Goal: Download file/media

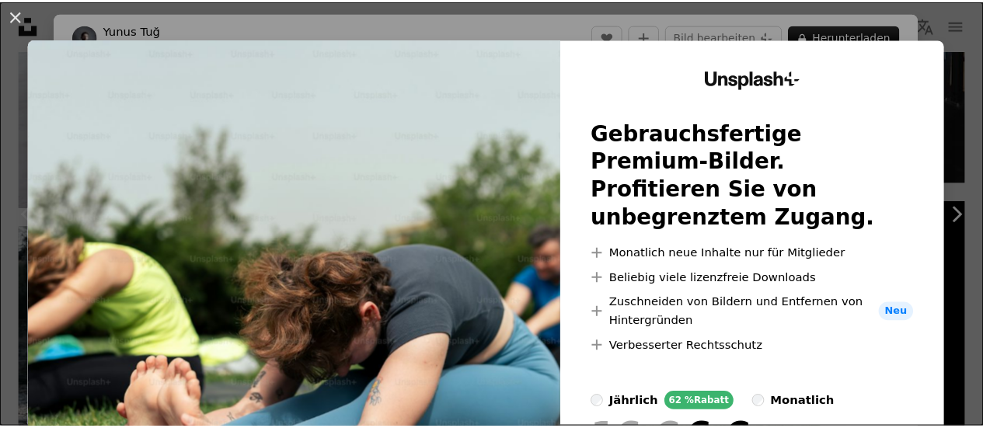
scroll to position [207, 0]
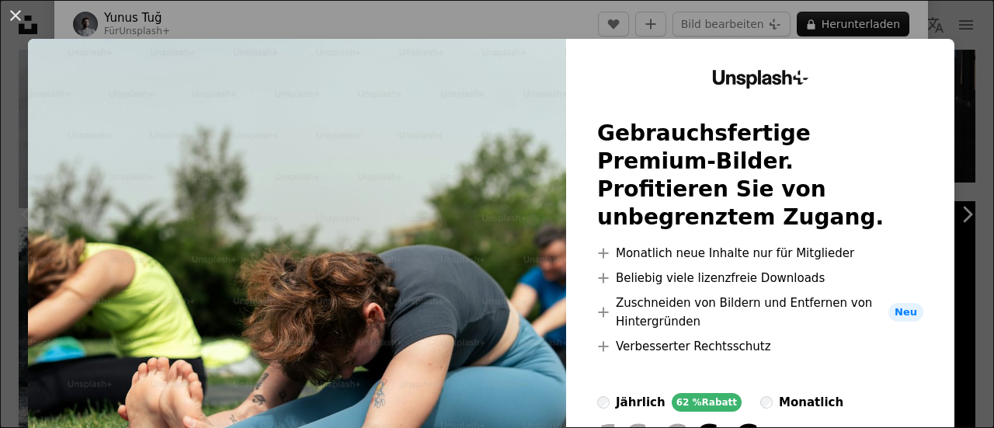
click at [962, 259] on div "An X shape Unsplash+ Gebrauchsfertige Premium-Bilder. Profitieren Sie von unbeg…" at bounding box center [497, 214] width 994 height 428
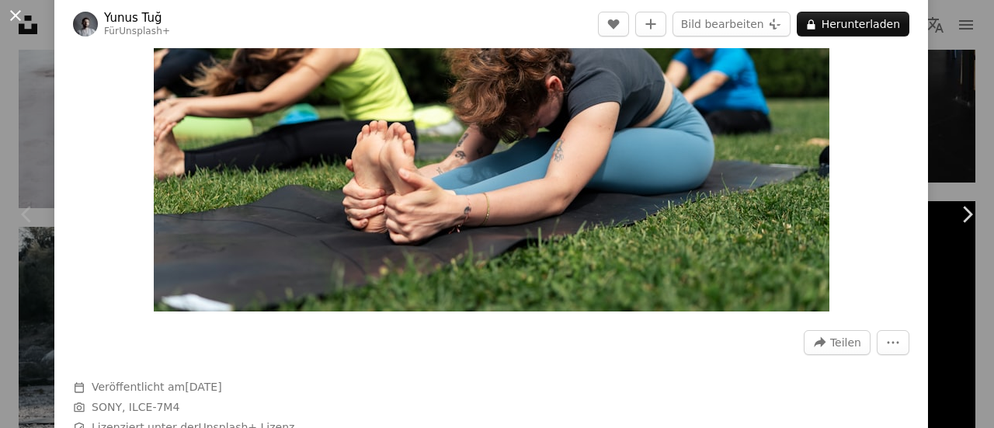
click at [16, 16] on button "An X shape" at bounding box center [15, 15] width 19 height 19
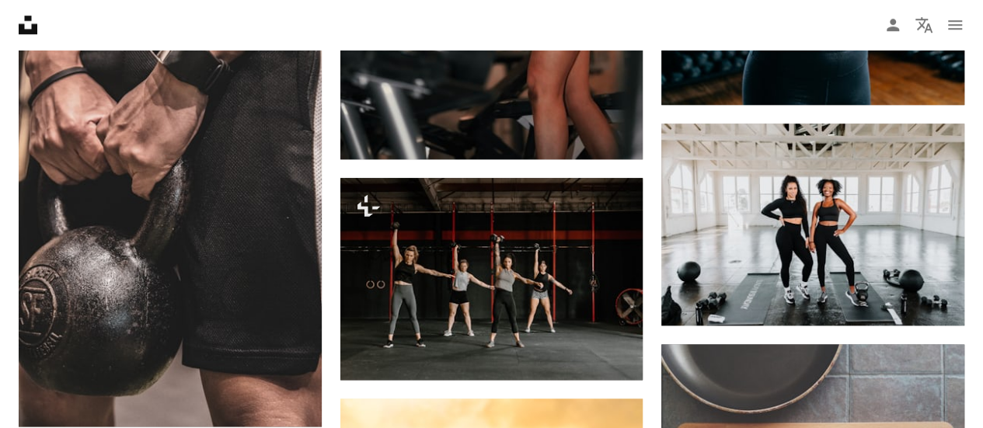
scroll to position [39068, 0]
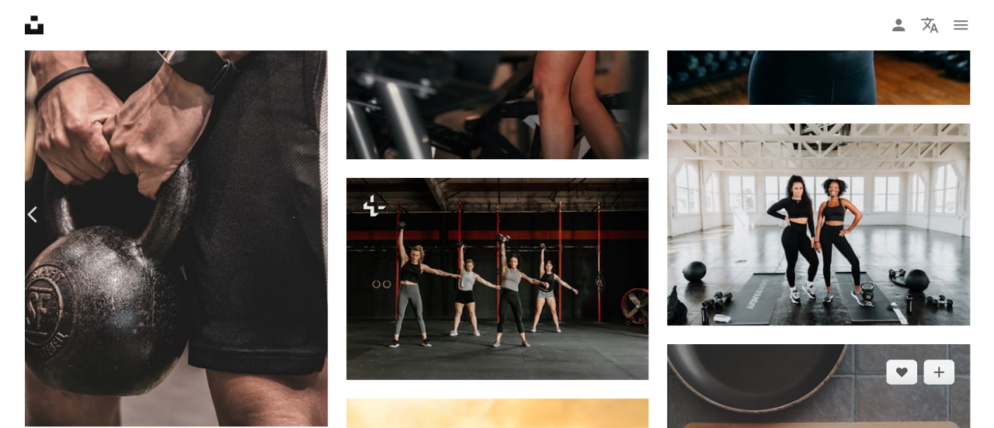
scroll to position [39225, 0]
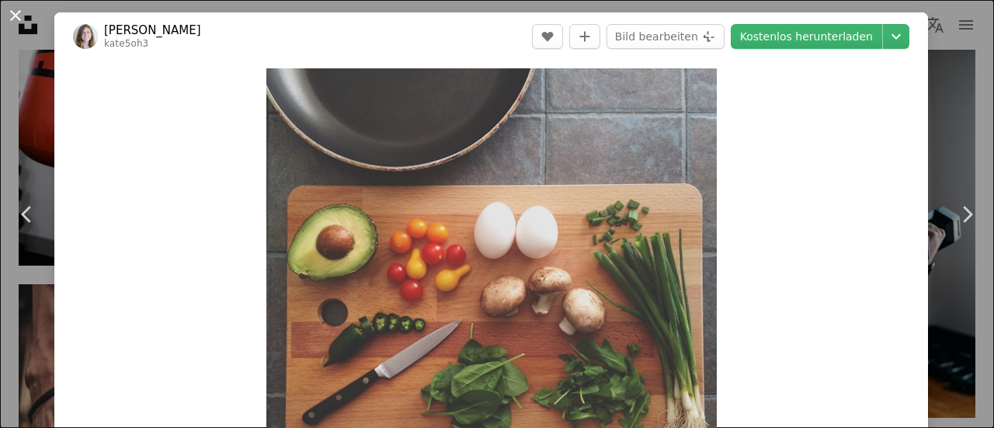
click at [19, 15] on button "An X shape" at bounding box center [15, 15] width 19 height 19
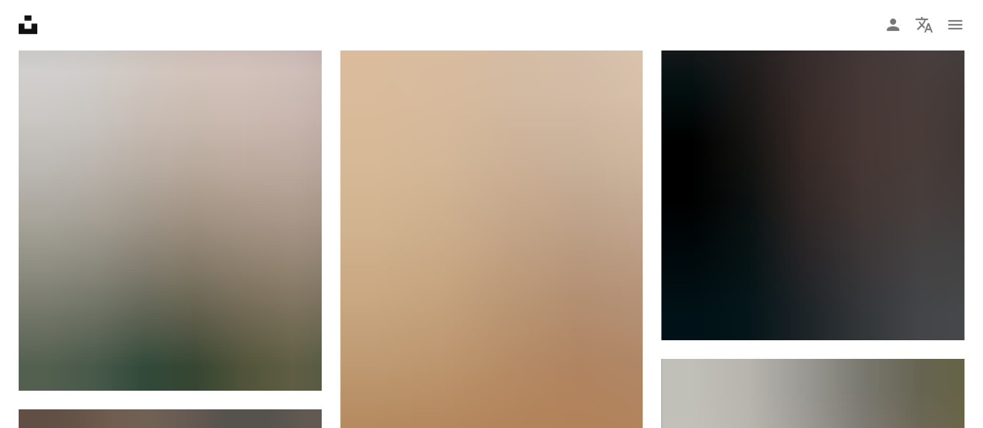
scroll to position [49648, 0]
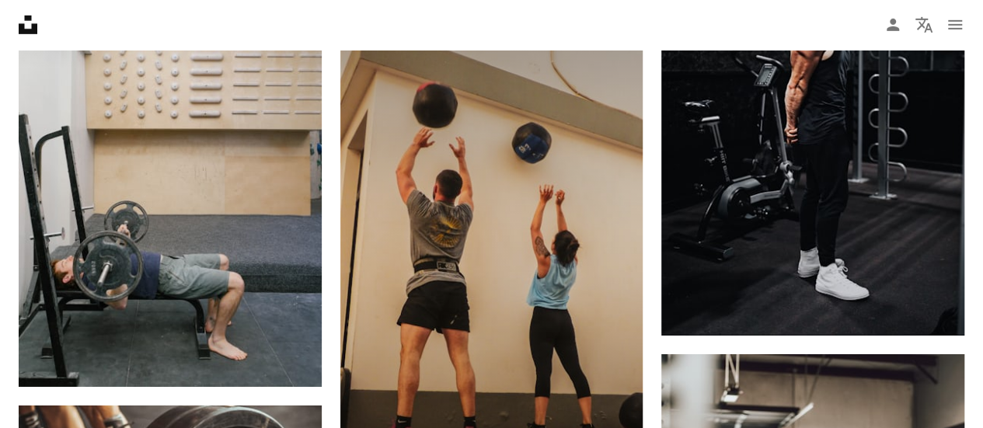
click at [534, 268] on img at bounding box center [491, 257] width 303 height 538
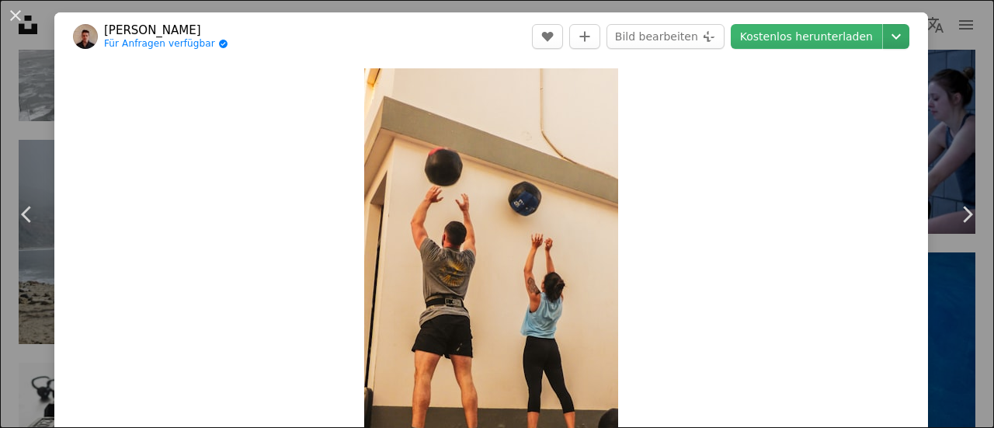
click at [887, 41] on icon "Chevron down" at bounding box center [896, 36] width 25 height 19
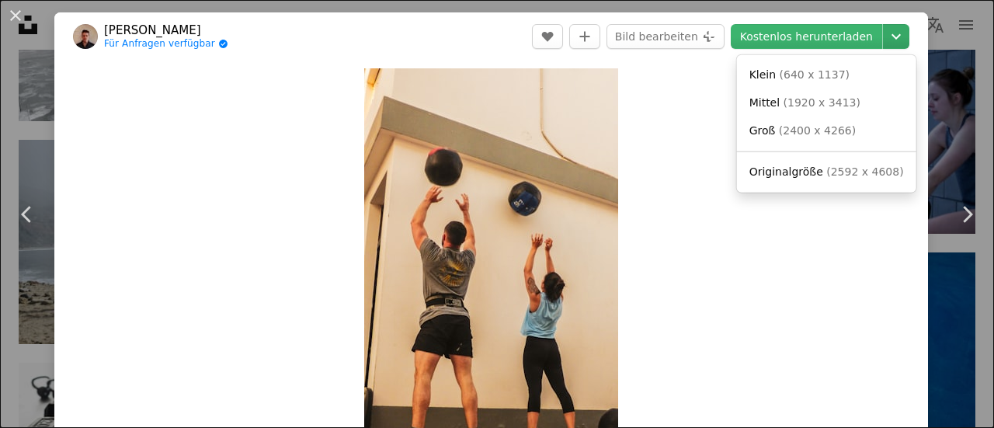
click at [886, 42] on icon "Chevron down" at bounding box center [896, 36] width 25 height 19
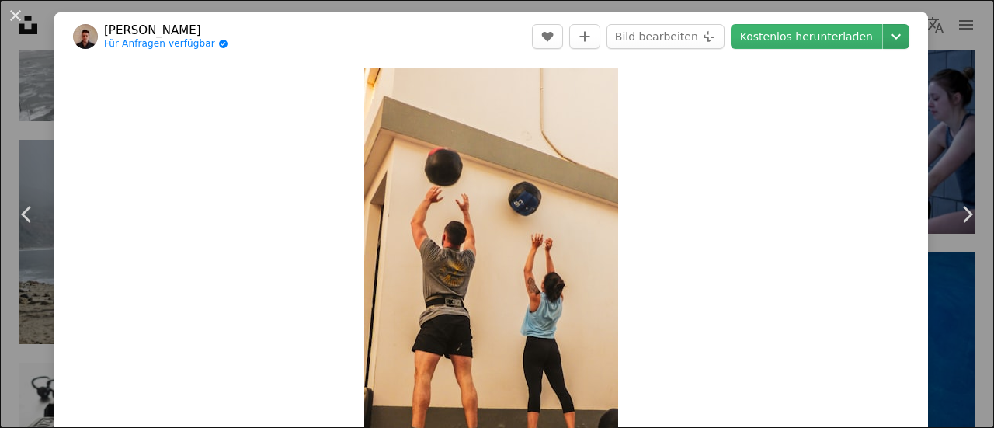
click at [887, 45] on icon "Chevron down" at bounding box center [896, 36] width 25 height 19
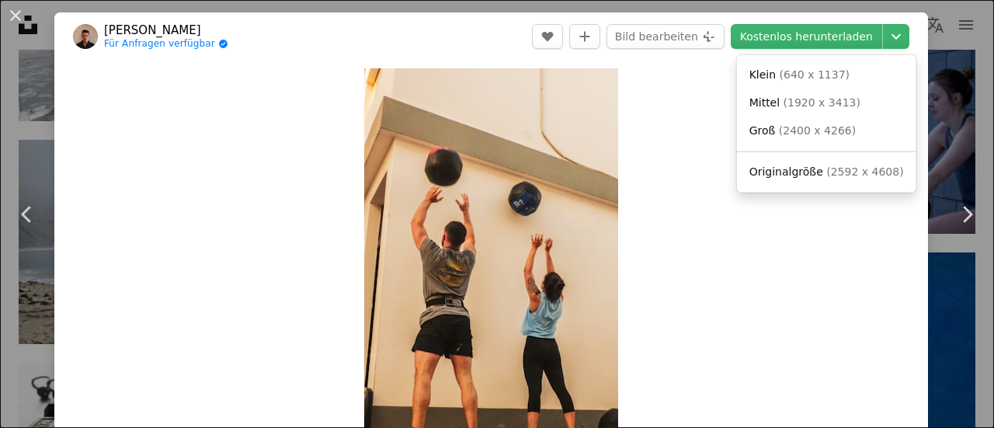
click at [851, 130] on link "Groß ( 2400 x 4266 )" at bounding box center [826, 131] width 167 height 28
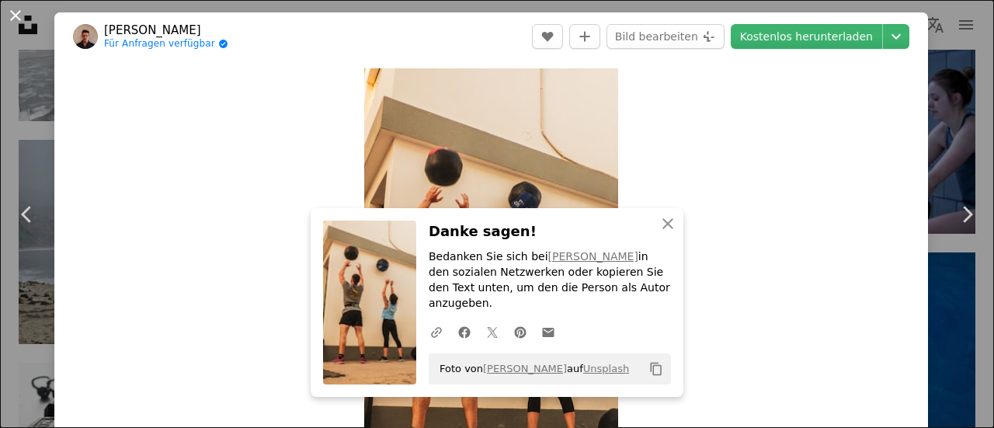
click at [25, 15] on button "An X shape" at bounding box center [15, 15] width 19 height 19
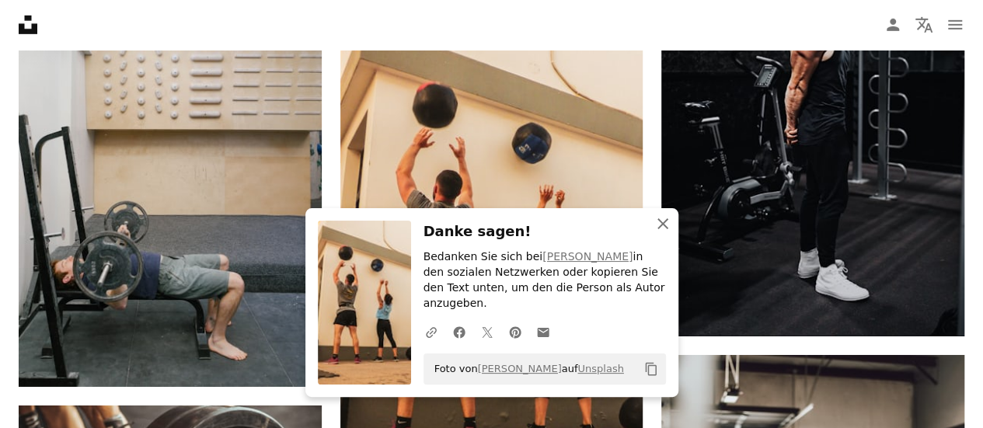
click at [663, 229] on icon "button" at bounding box center [662, 223] width 11 height 11
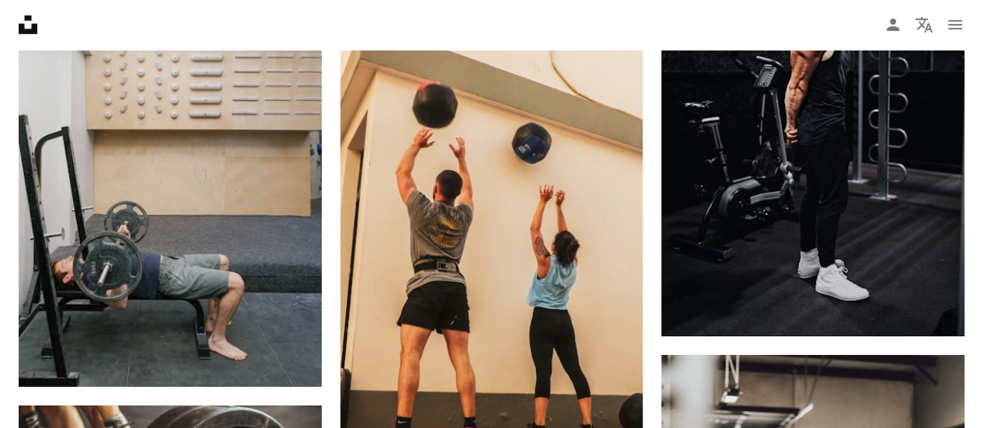
click at [971, 416] on div at bounding box center [971, 416] width 0 height 0
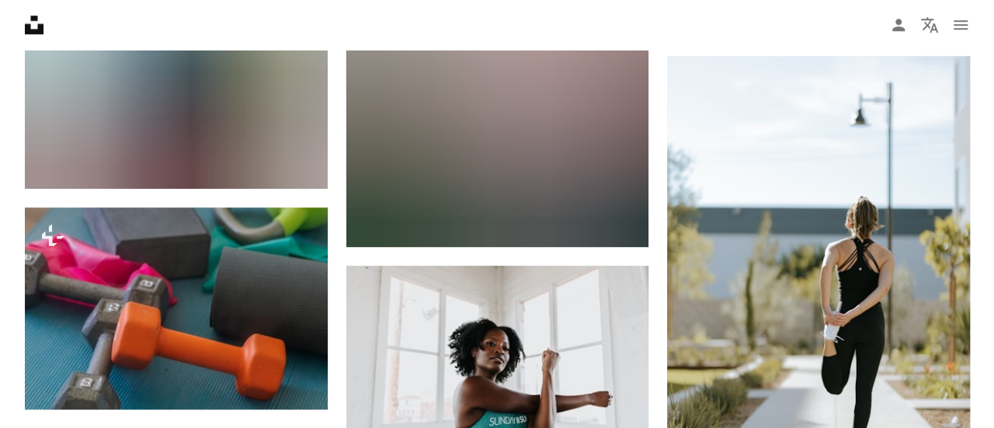
scroll to position [50849, 0]
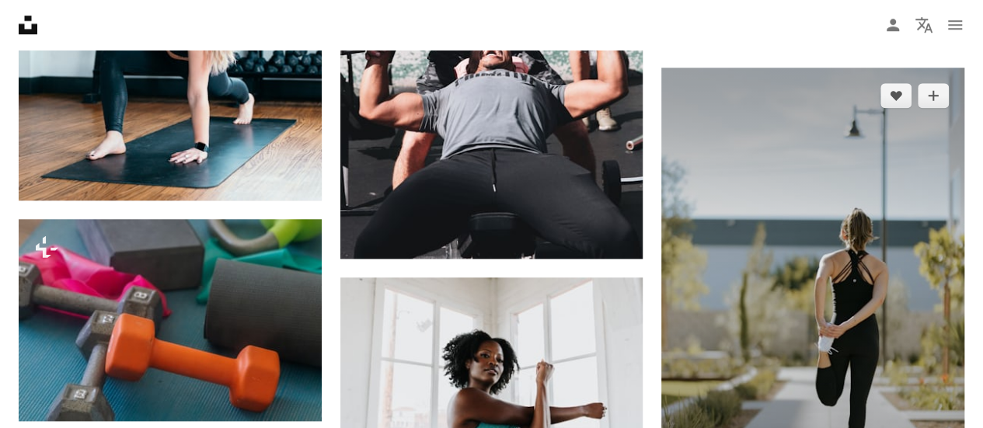
click at [892, 271] on img at bounding box center [812, 295] width 303 height 454
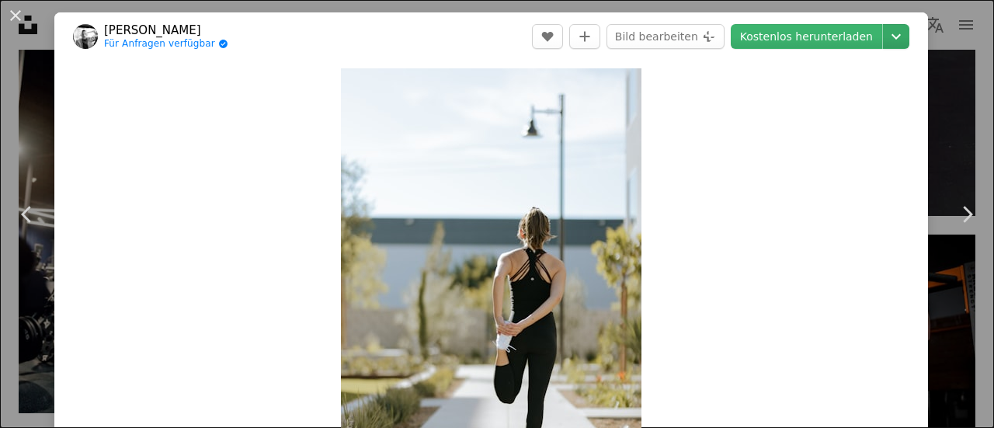
click at [885, 40] on icon "Chevron down" at bounding box center [896, 36] width 25 height 19
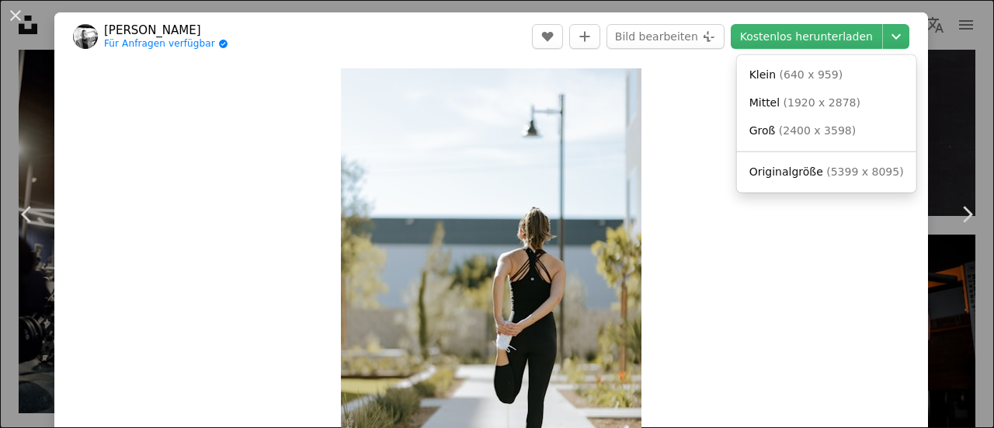
click at [841, 134] on link "Groß ( 2400 x 3598 )" at bounding box center [826, 131] width 167 height 28
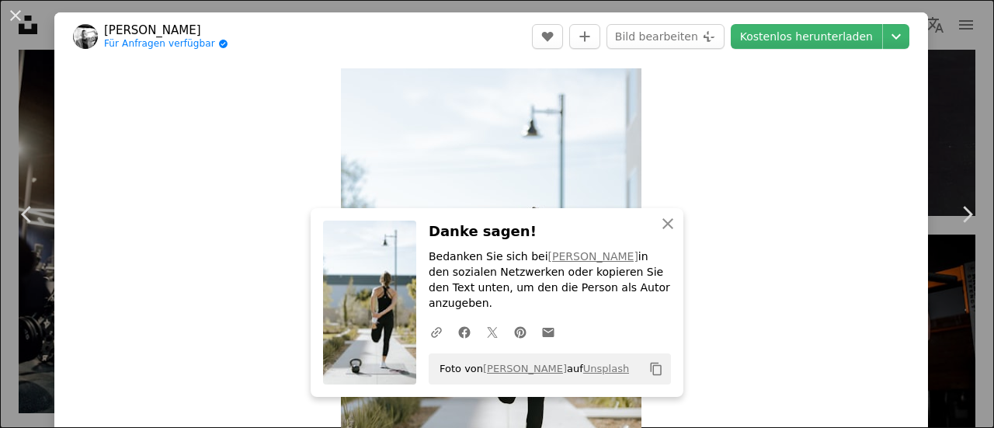
click at [848, 390] on div "Zoom in" at bounding box center [491, 294] width 874 height 466
click at [667, 233] on icon "An X shape" at bounding box center [668, 223] width 19 height 19
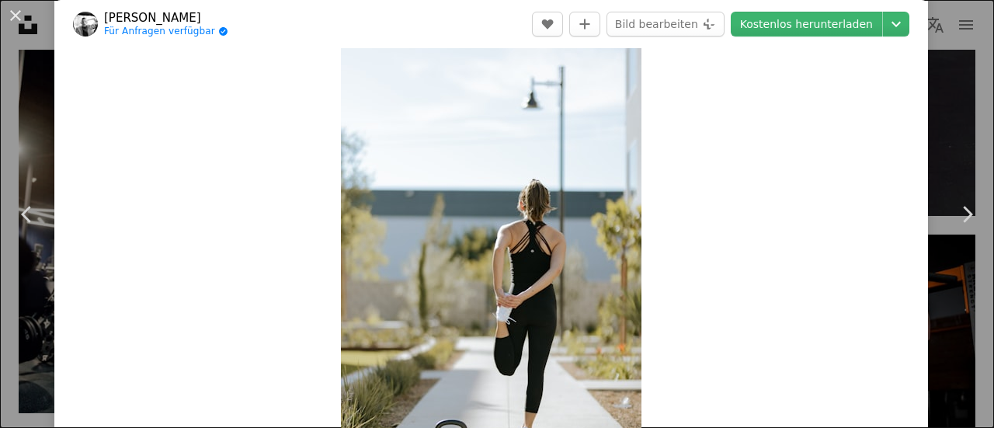
scroll to position [30, 0]
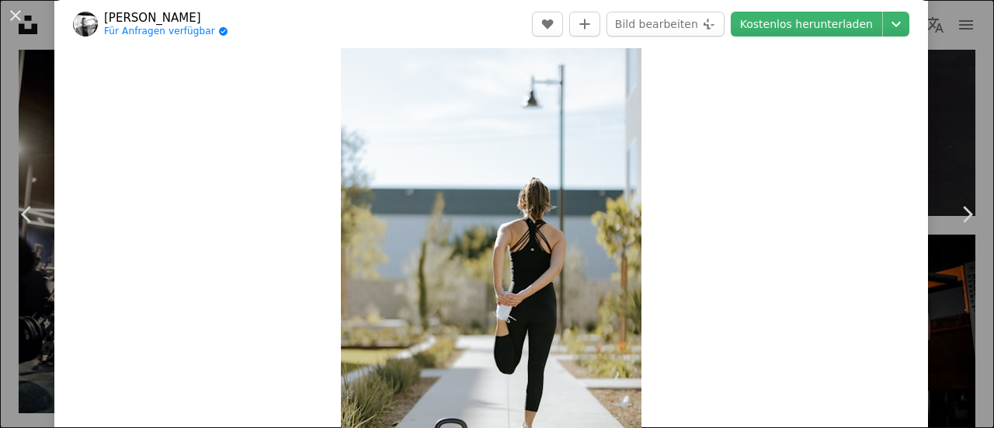
click at [131, 15] on link "[PERSON_NAME]" at bounding box center [166, 18] width 124 height 16
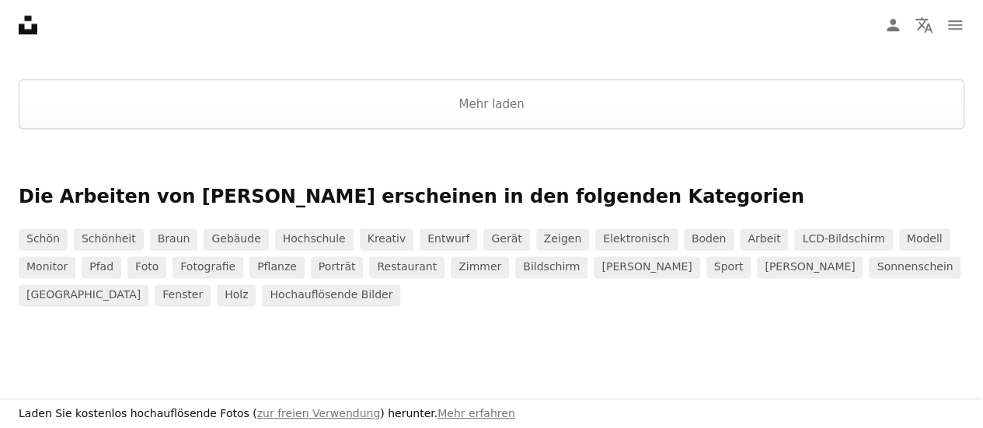
scroll to position [3835, 0]
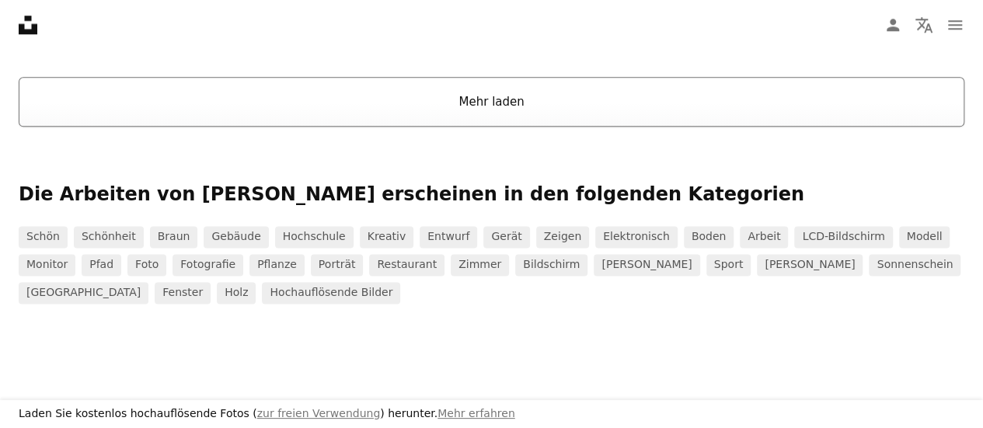
click at [496, 103] on button "Mehr laden" at bounding box center [491, 102] width 945 height 50
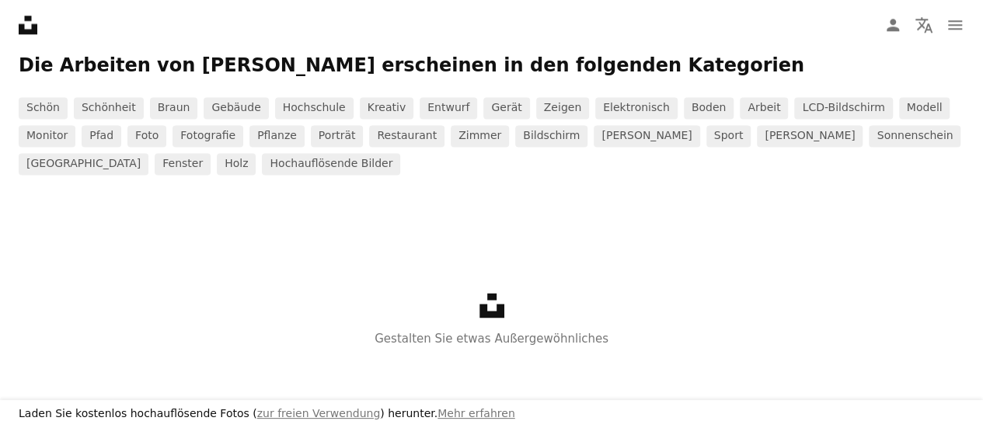
scroll to position [9935, 0]
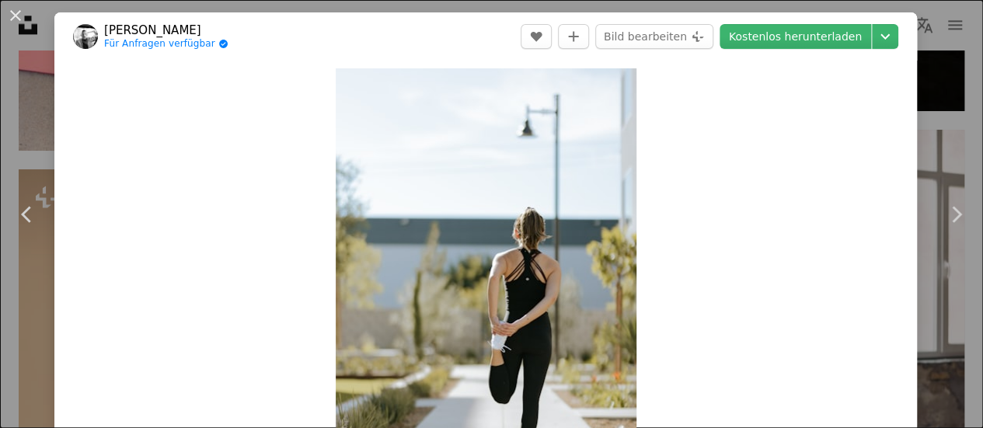
scroll to position [50849, 0]
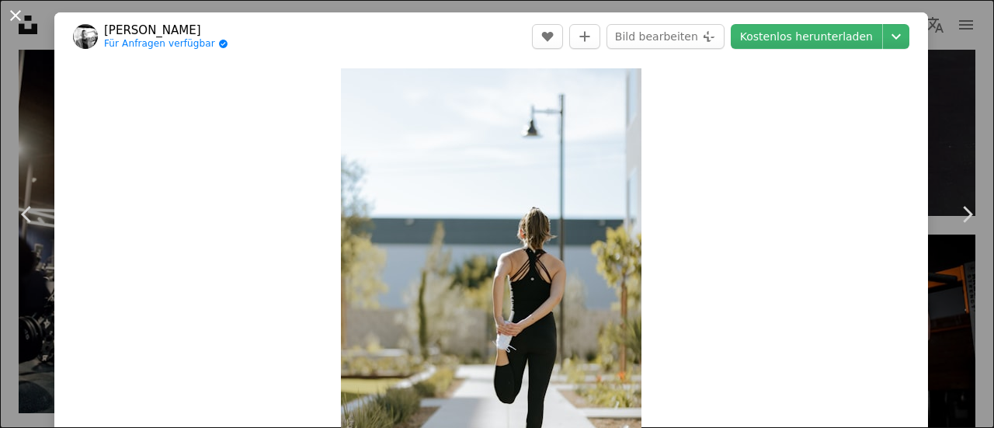
click at [19, 12] on button "An X shape" at bounding box center [15, 15] width 19 height 19
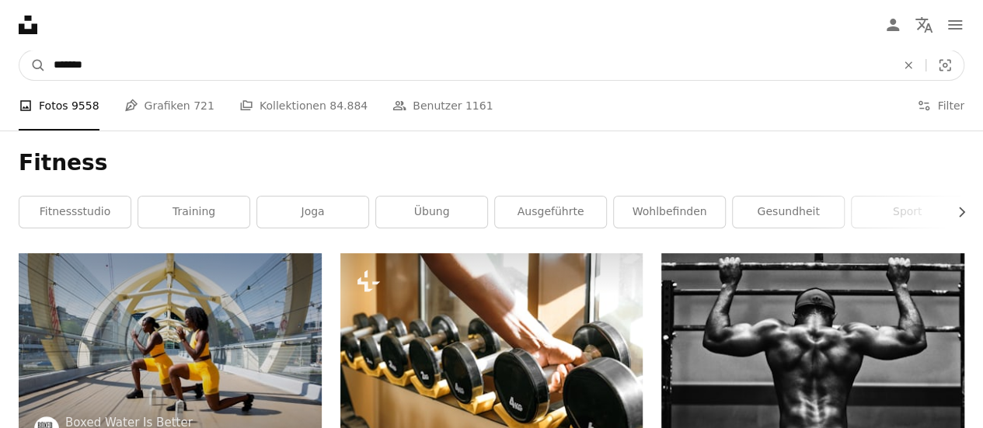
click at [144, 67] on input "*******" at bounding box center [468, 65] width 845 height 30
type input "*"
type input "******"
click button "A magnifying glass" at bounding box center [32, 65] width 26 height 30
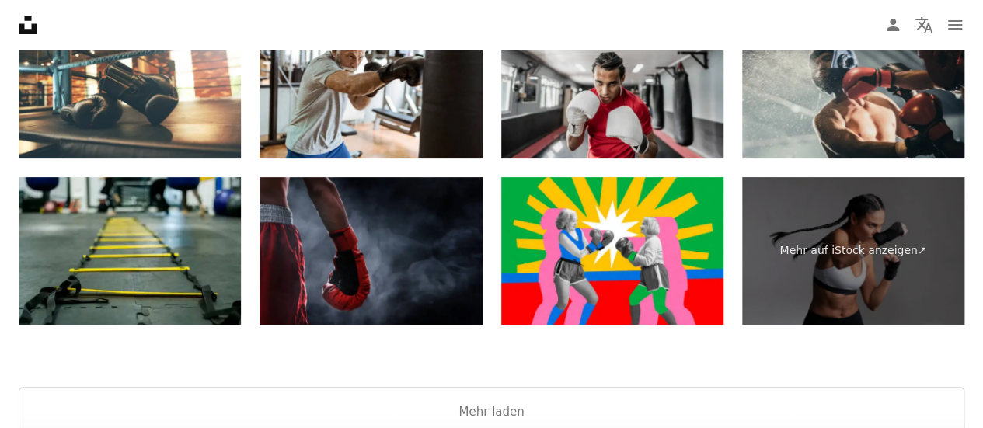
scroll to position [3150, 0]
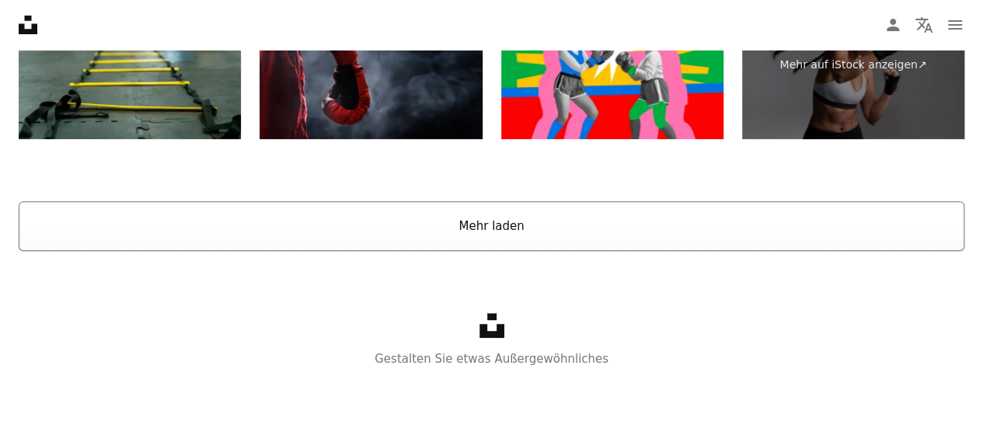
click at [502, 224] on button "Mehr laden" at bounding box center [491, 226] width 945 height 50
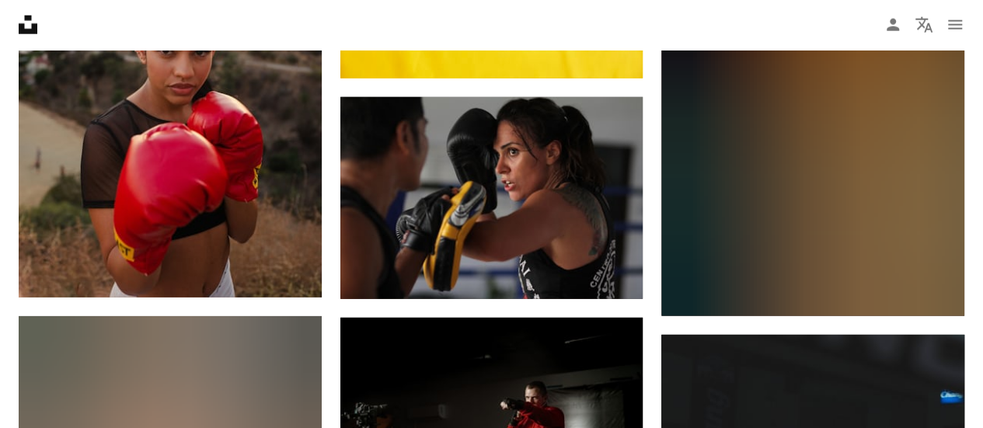
scroll to position [0, 0]
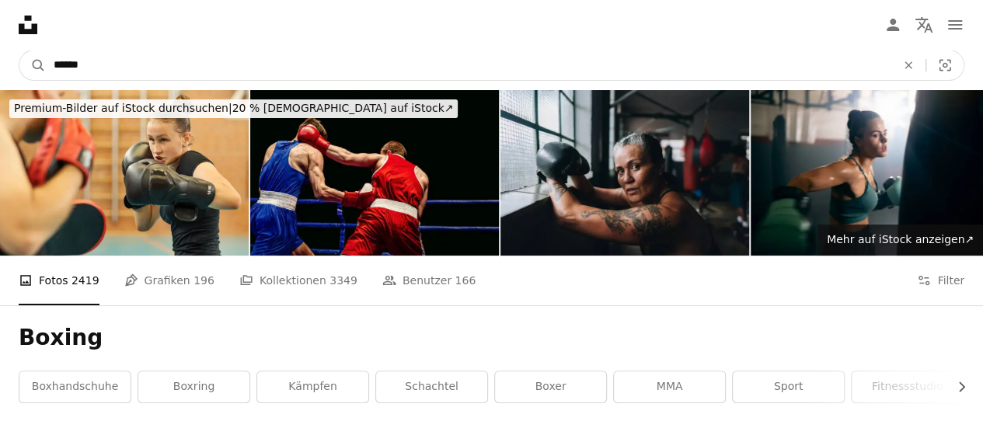
click at [190, 57] on input "******" at bounding box center [468, 65] width 845 height 30
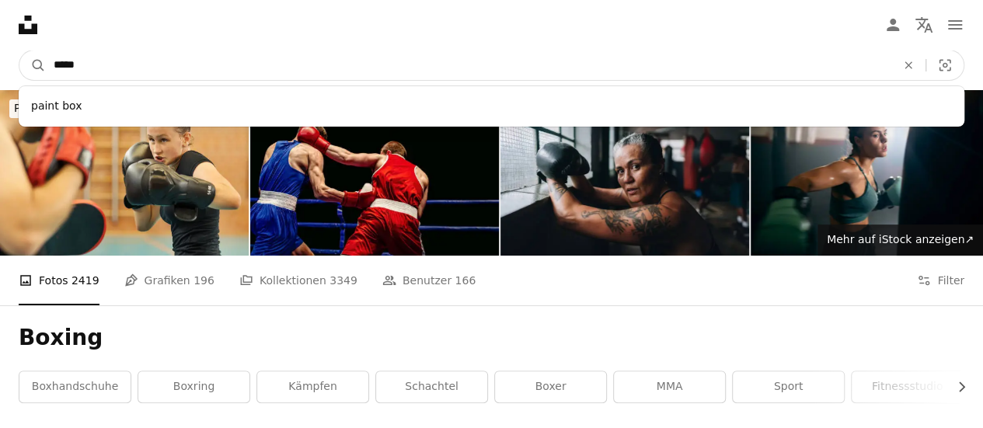
type input "******"
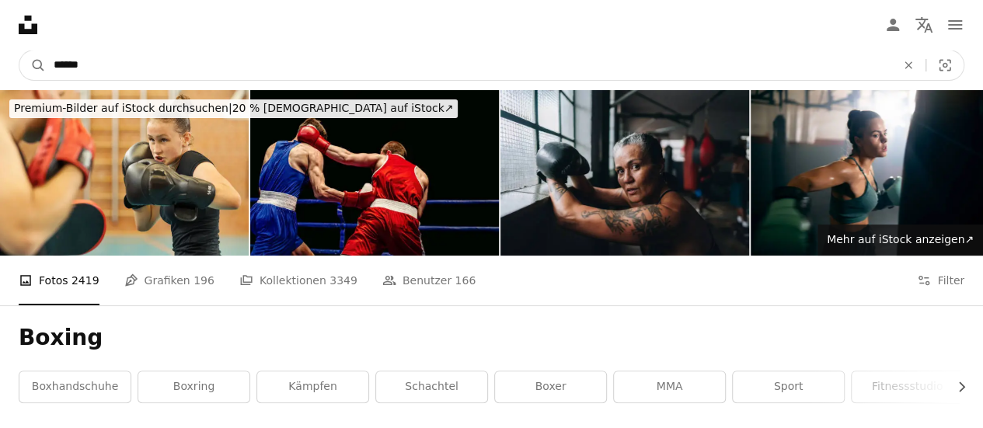
click button "A magnifying glass" at bounding box center [32, 65] width 26 height 30
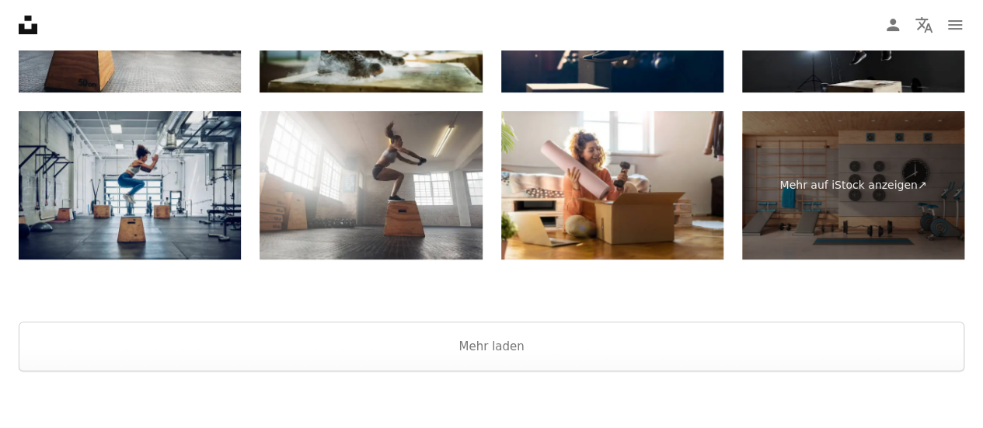
scroll to position [3338, 0]
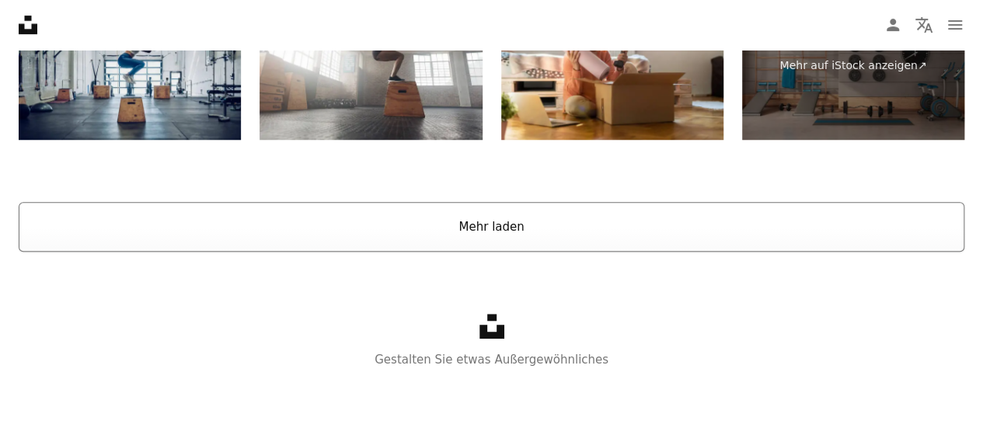
click at [593, 231] on button "Mehr laden" at bounding box center [491, 227] width 945 height 50
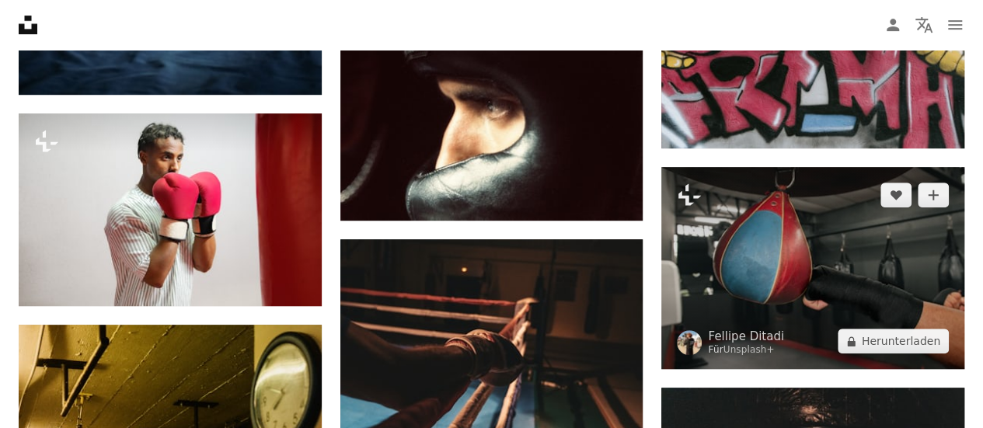
click at [891, 328] on img at bounding box center [812, 268] width 303 height 202
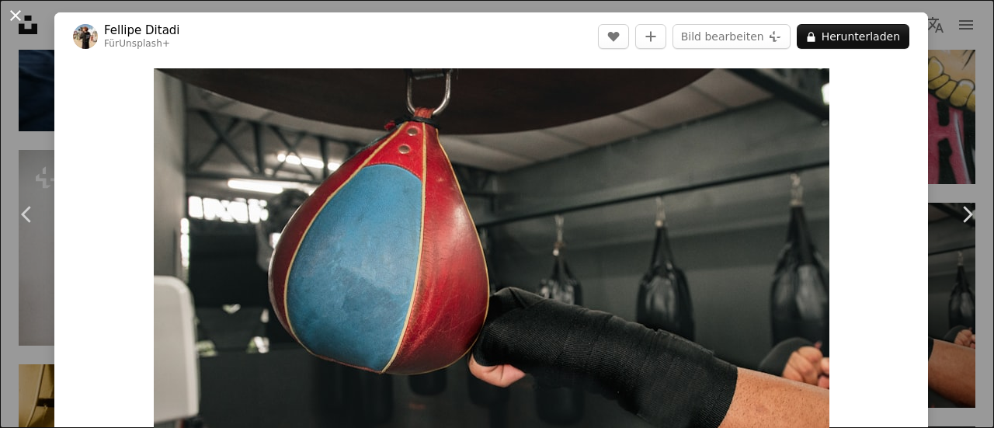
click at [12, 18] on button "An X shape" at bounding box center [15, 15] width 19 height 19
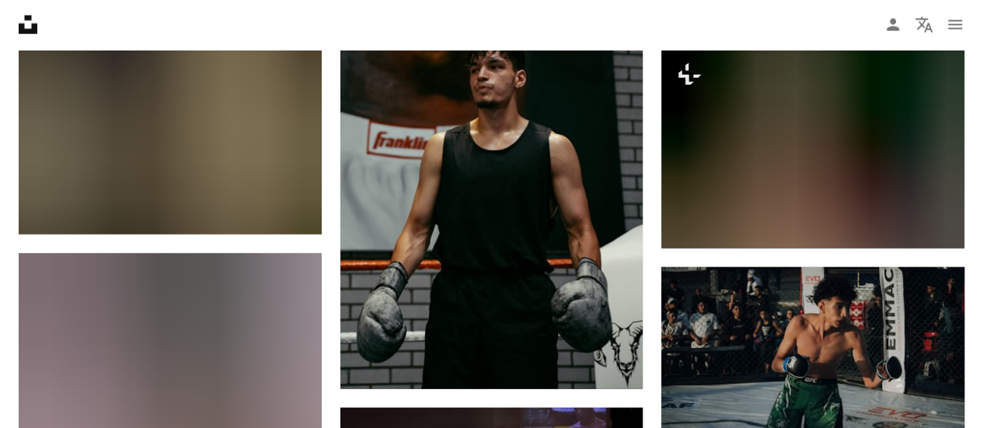
scroll to position [7734, 0]
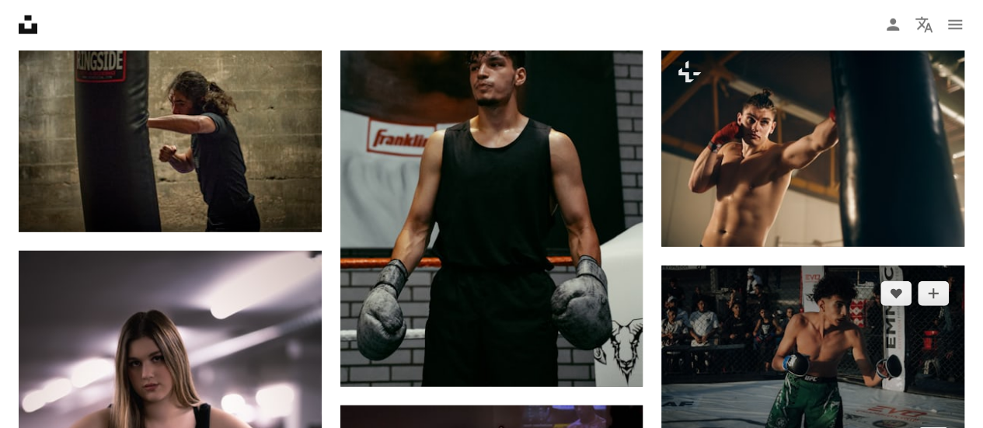
click at [912, 346] on img at bounding box center [812, 367] width 303 height 202
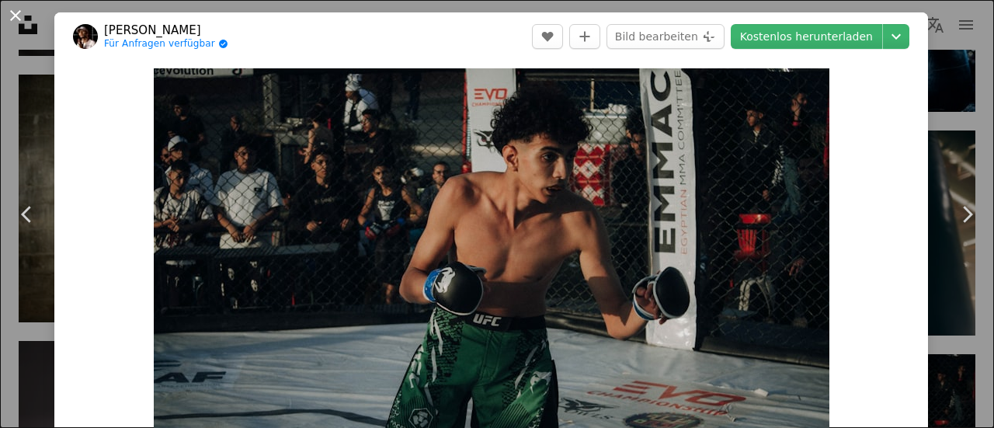
click at [17, 19] on button "An X shape" at bounding box center [15, 15] width 19 height 19
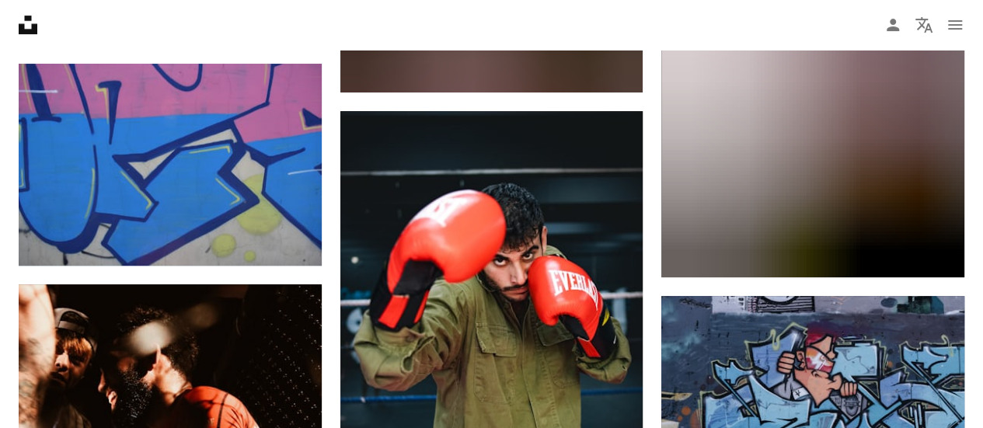
scroll to position [12156, 0]
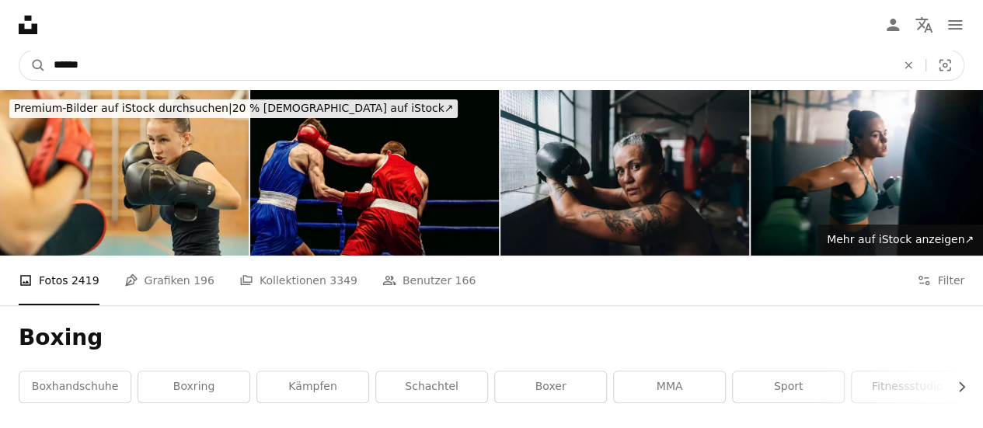
click at [123, 58] on input "******" at bounding box center [468, 65] width 845 height 30
